Goal: Task Accomplishment & Management: Use online tool/utility

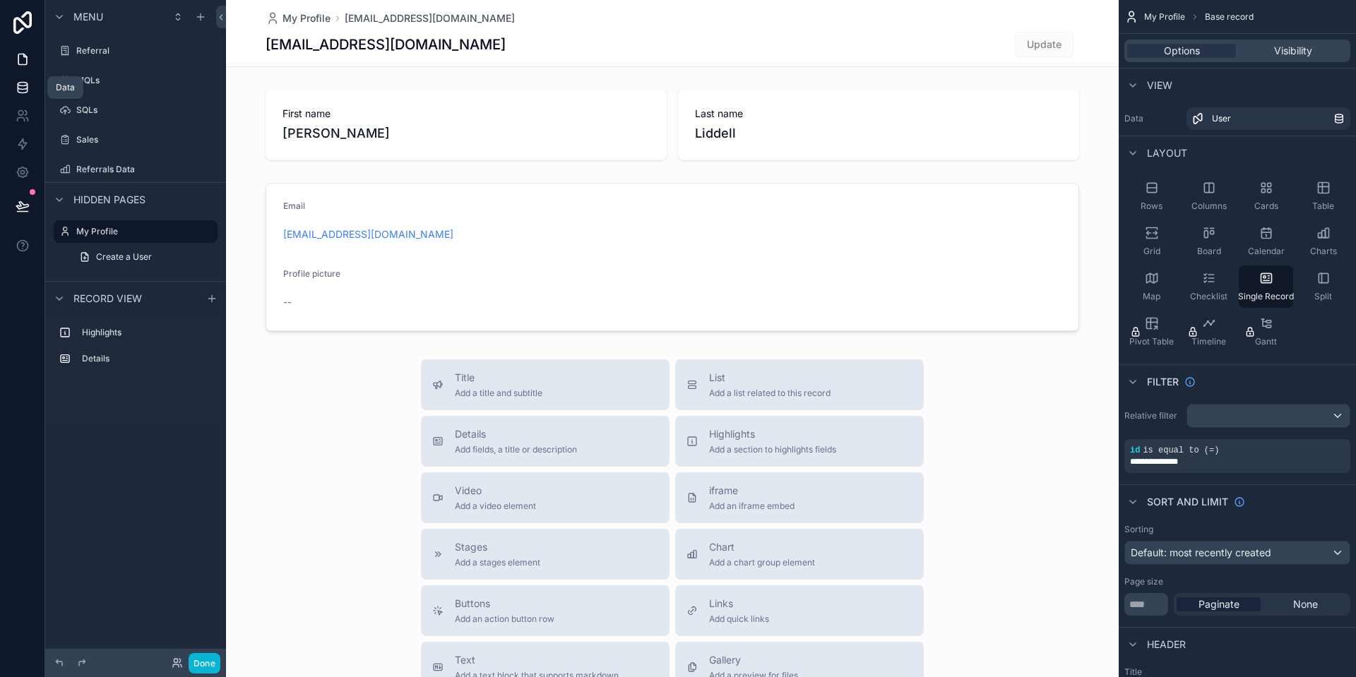
click at [23, 83] on icon at bounding box center [22, 85] width 9 height 4
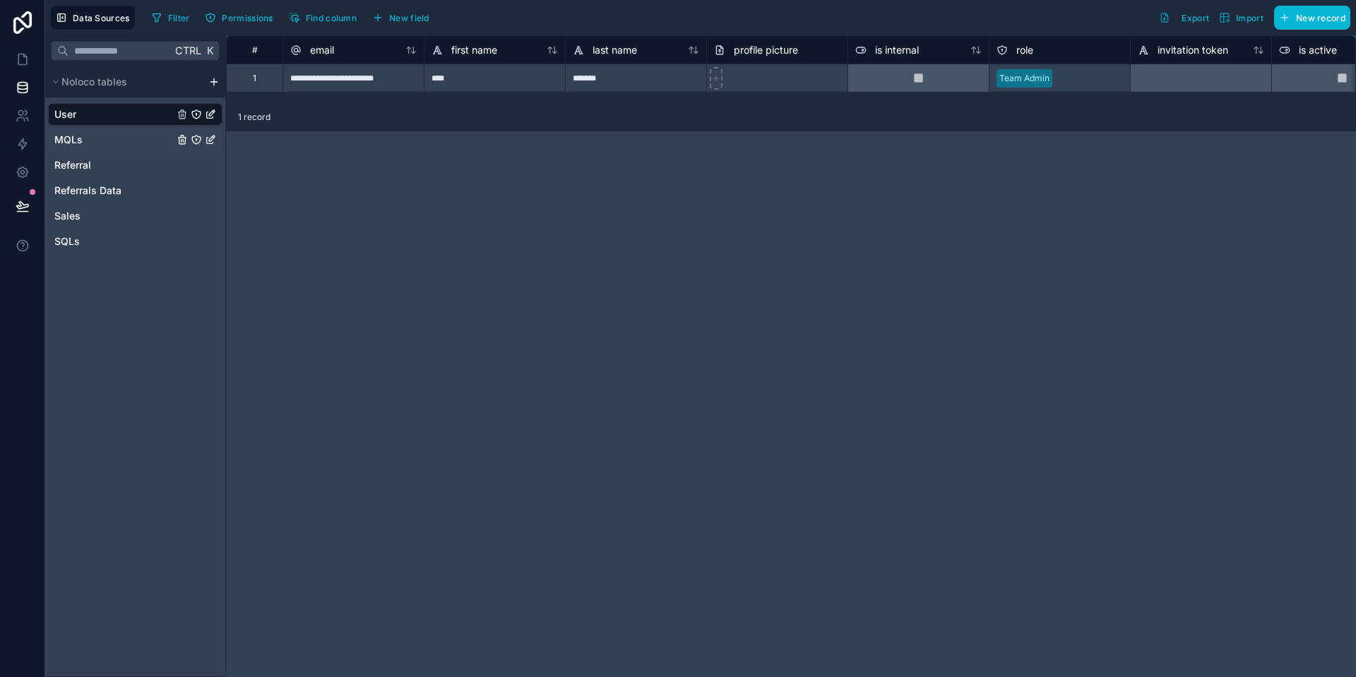
click at [85, 136] on link "MQLs" at bounding box center [113, 140] width 119 height 14
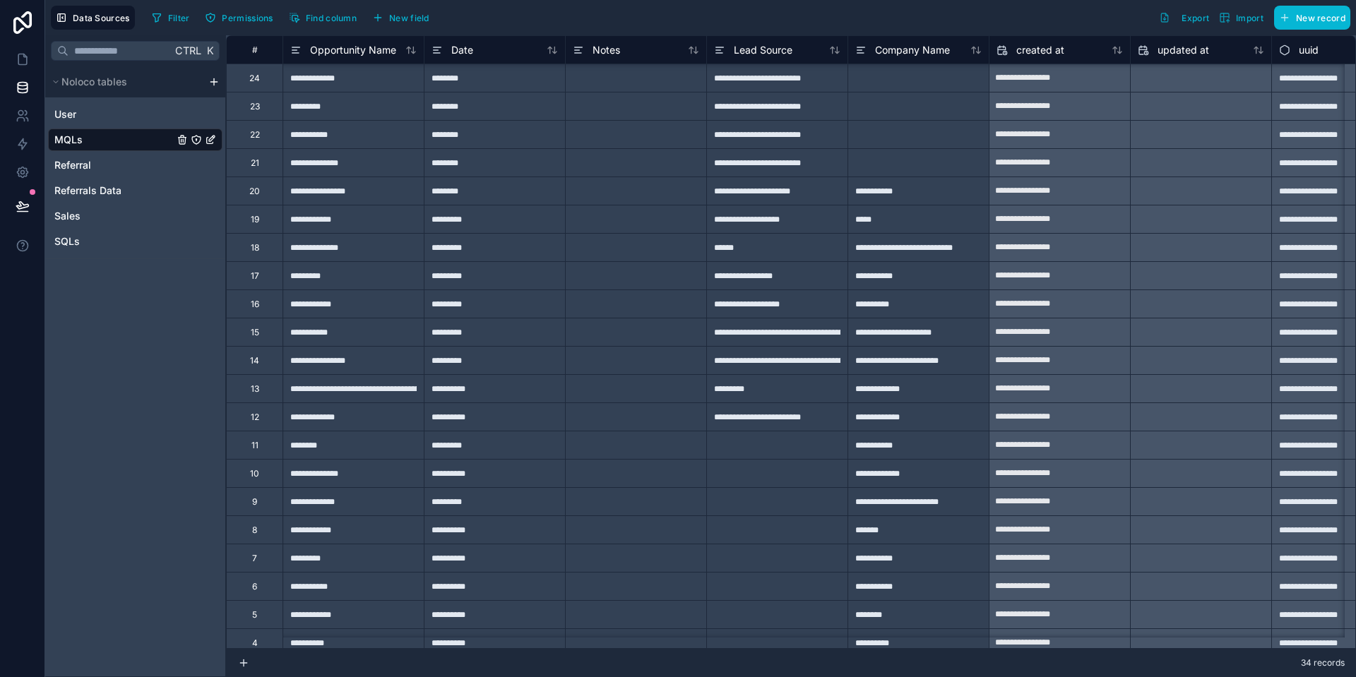
scroll to position [386, 0]
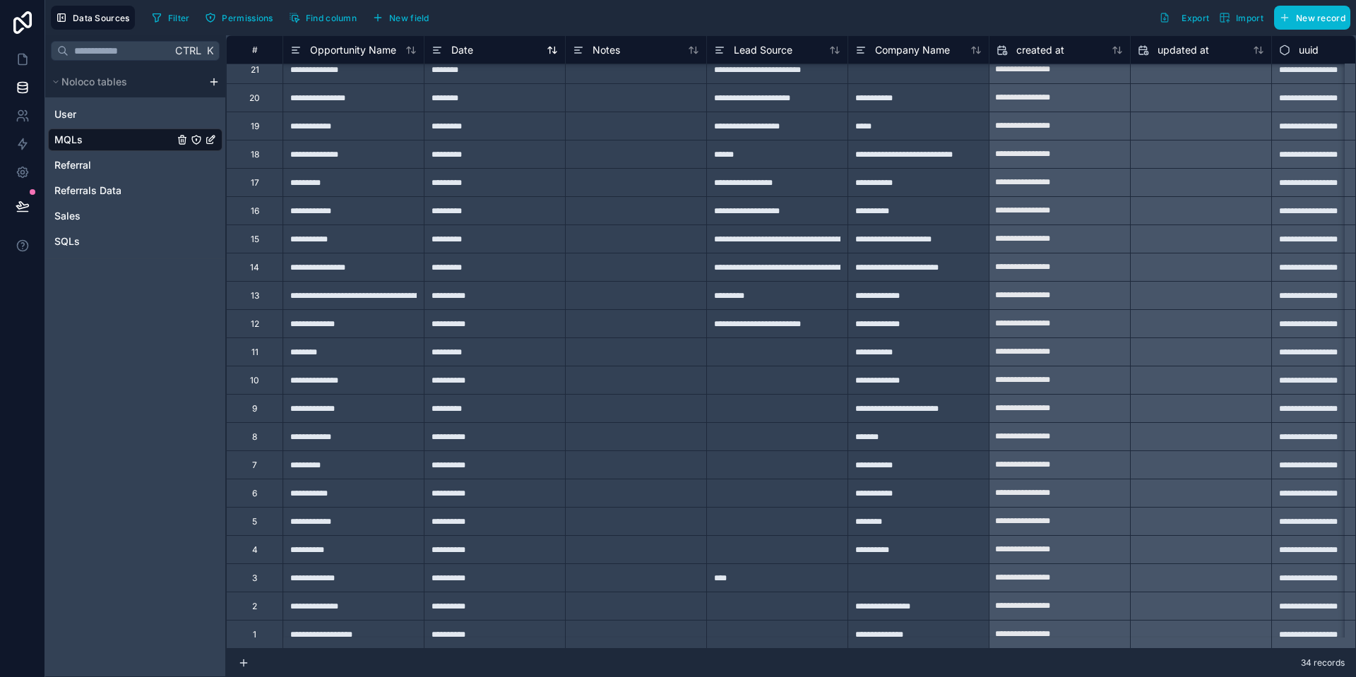
click at [469, 54] on span "Date" at bounding box center [462, 50] width 22 height 14
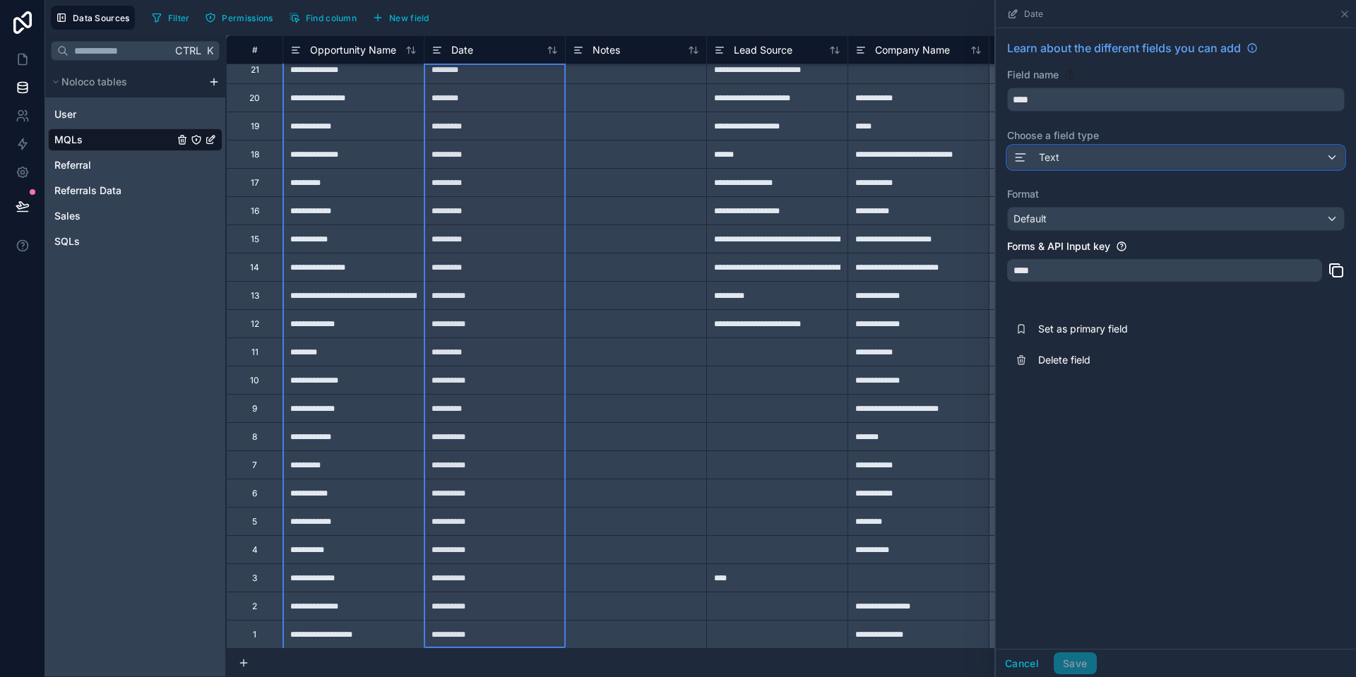
click at [1092, 158] on div "Text" at bounding box center [1176, 157] width 336 height 23
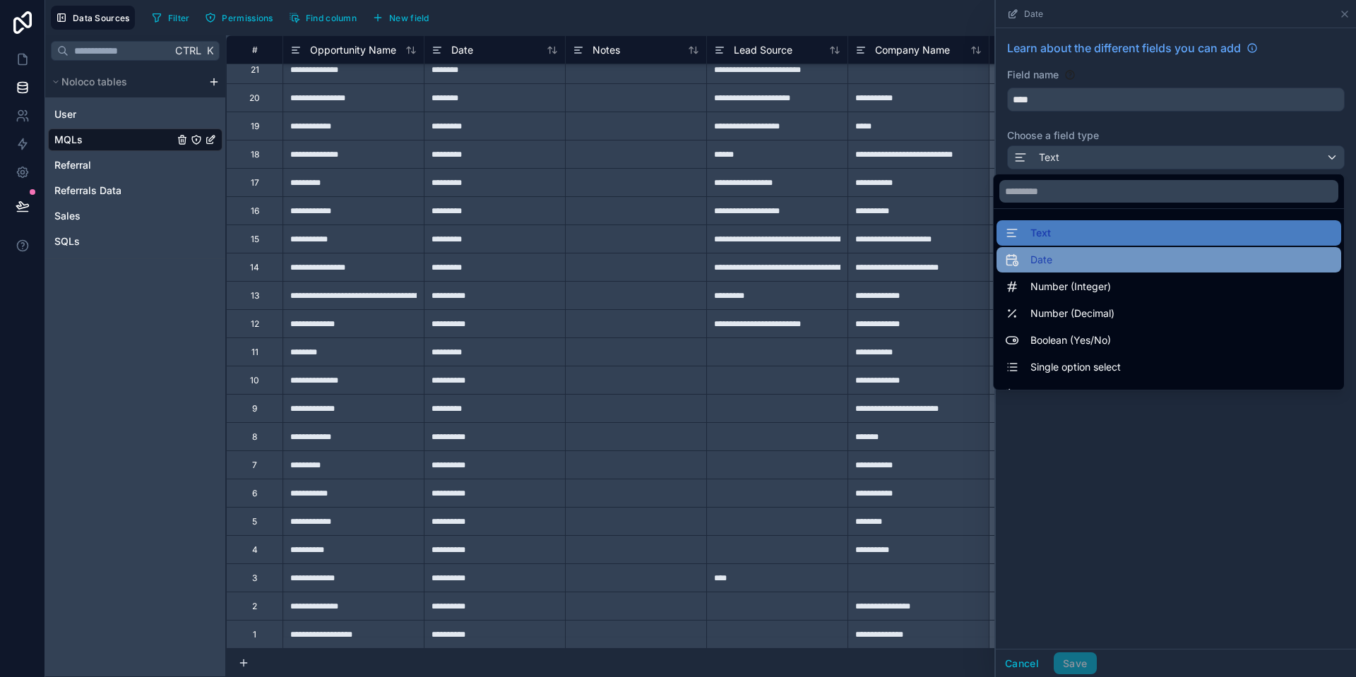
click at [1038, 257] on span "Date" at bounding box center [1041, 259] width 22 height 17
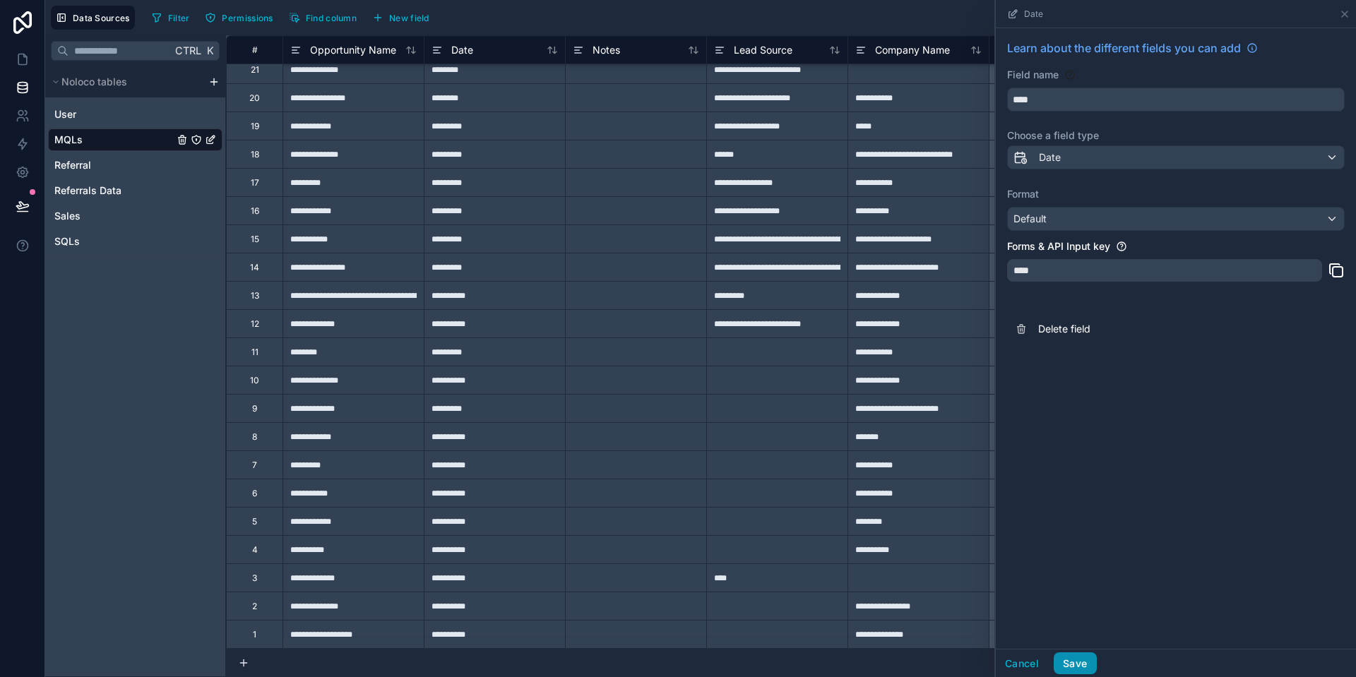
click at [1076, 660] on button "Save" at bounding box center [1075, 664] width 42 height 23
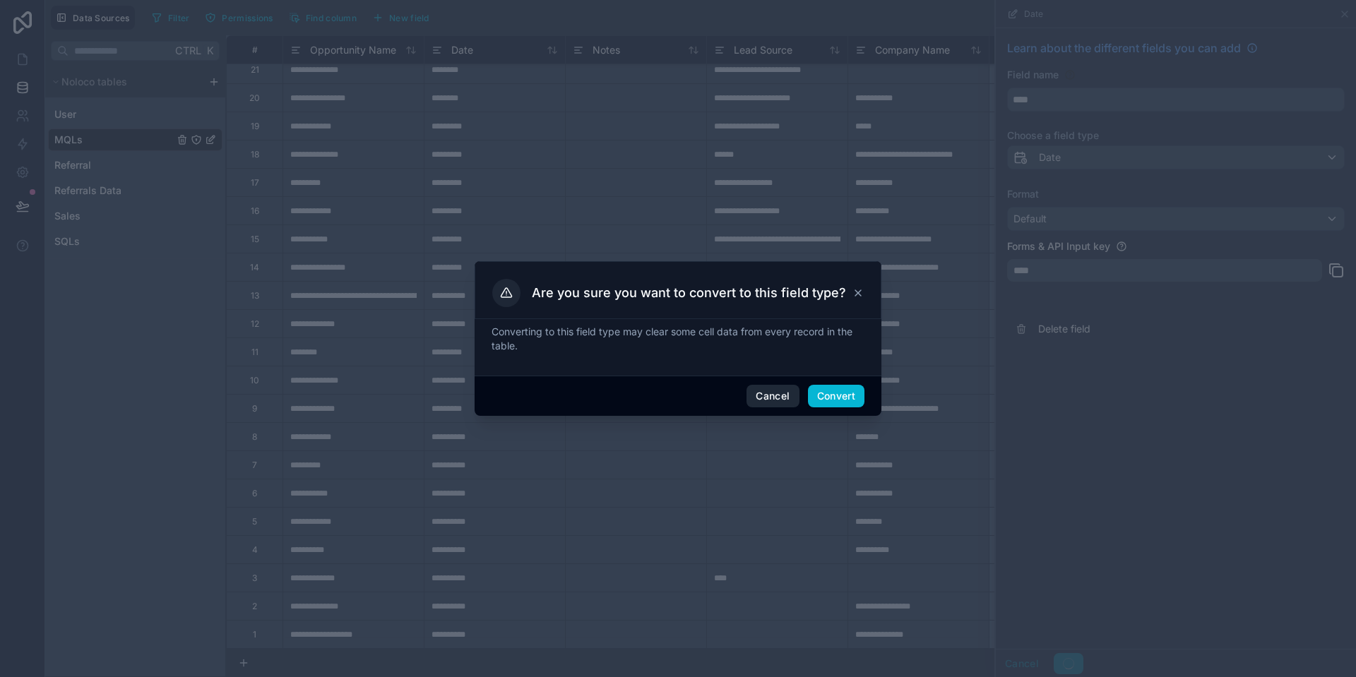
click at [765, 398] on button "Cancel" at bounding box center [772, 396] width 52 height 23
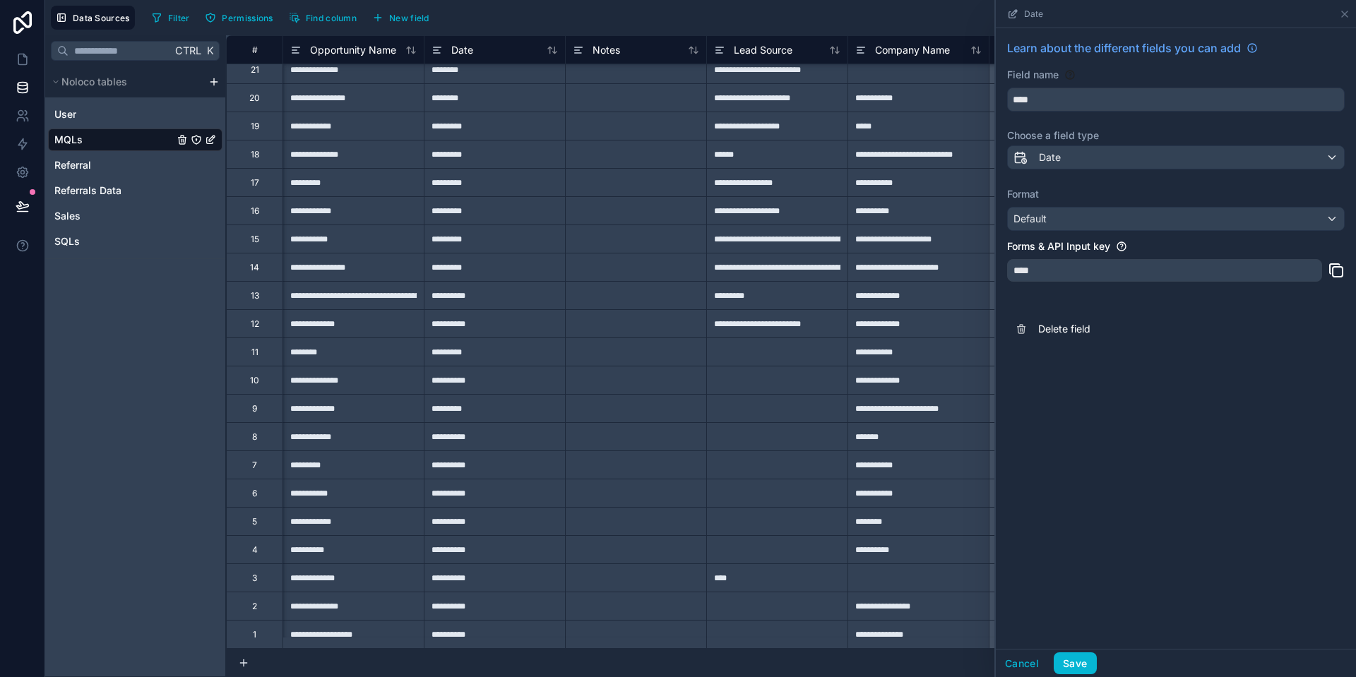
scroll to position [386, 68]
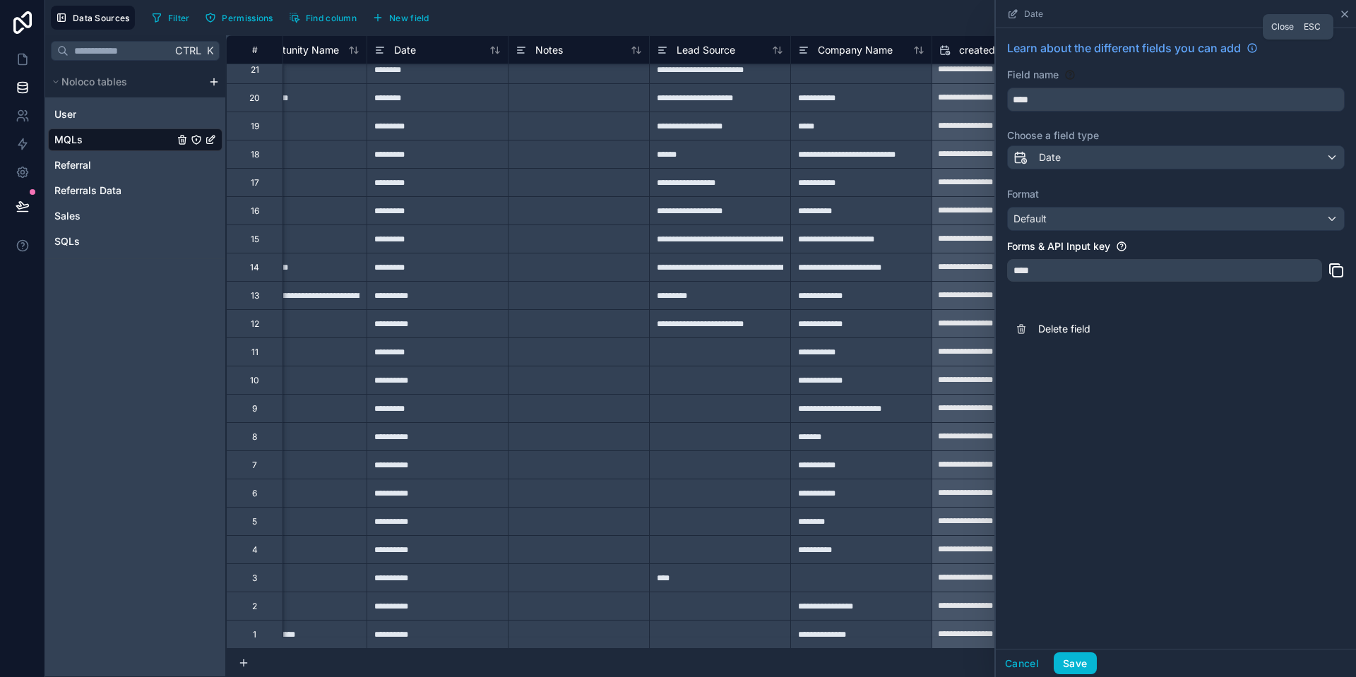
click at [1345, 13] on icon at bounding box center [1345, 14] width 6 height 6
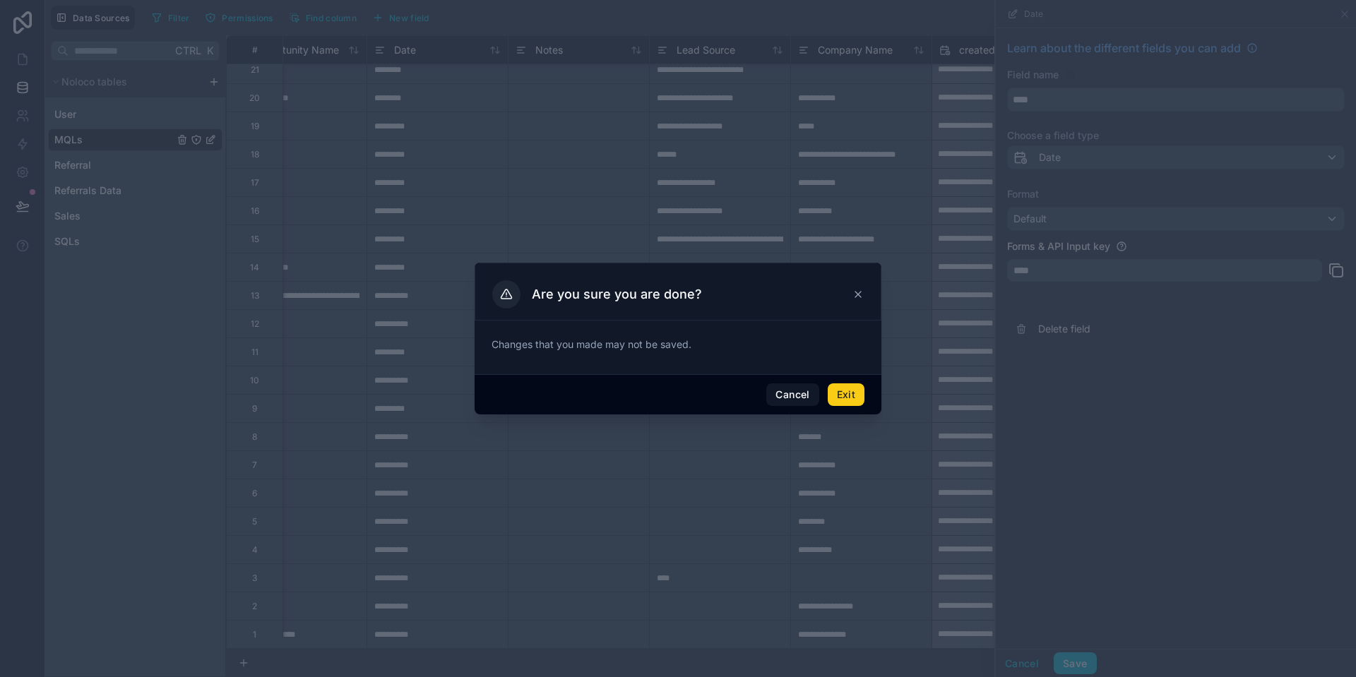
click at [844, 398] on button "Exit" at bounding box center [846, 394] width 37 height 23
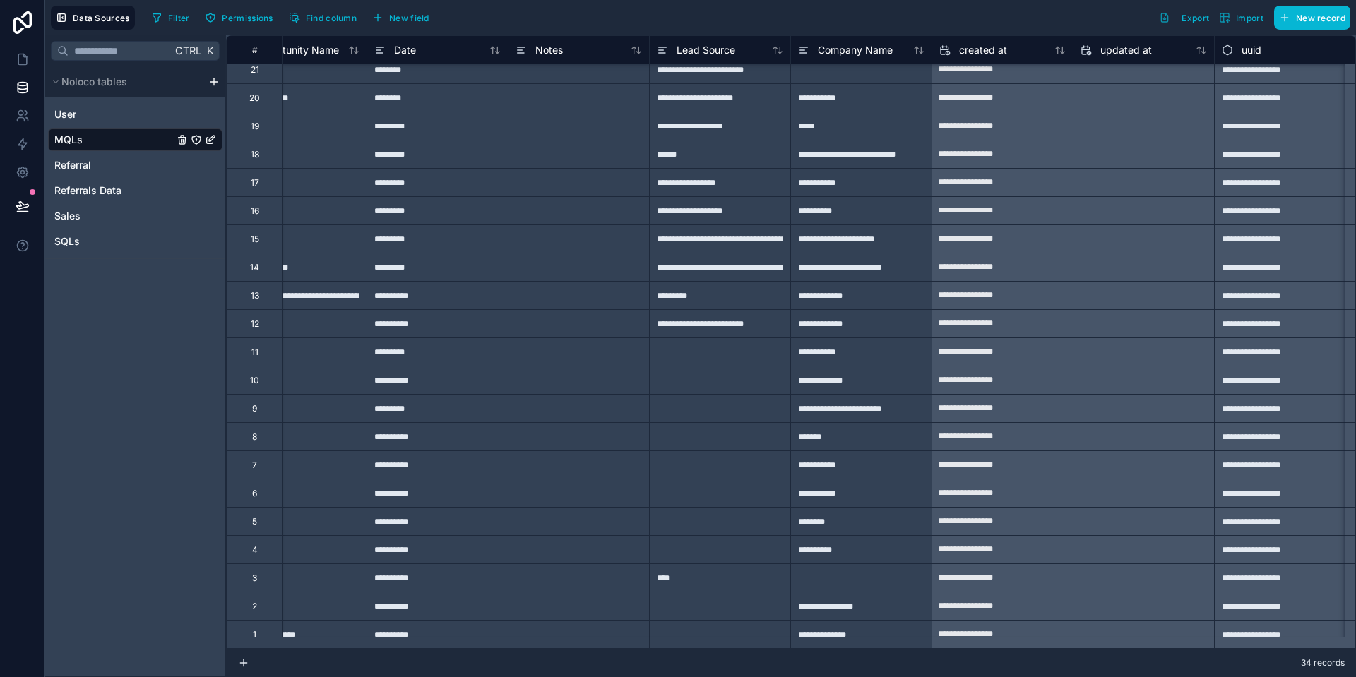
scroll to position [386, 0]
